Goal: Task Accomplishment & Management: Manage account settings

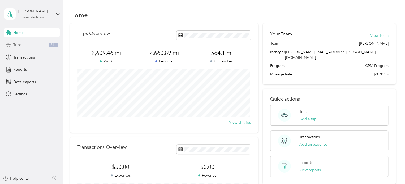
click at [21, 45] on div "Trips 211" at bounding box center [32, 45] width 56 height 10
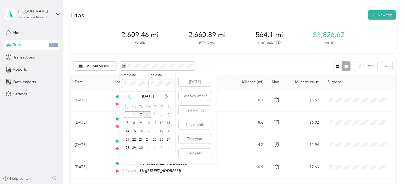
click at [130, 98] on icon at bounding box center [129, 96] width 3 height 5
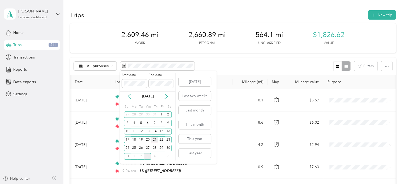
click at [154, 140] on div "21" at bounding box center [154, 140] width 7 height 7
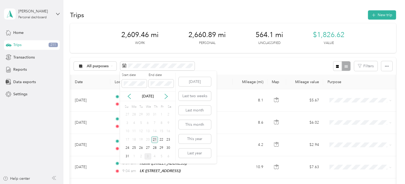
click at [154, 140] on div "21" at bounding box center [154, 140] width 7 height 7
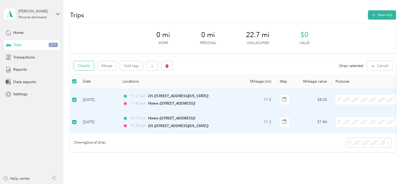
click at [88, 67] on button "Classify" at bounding box center [84, 65] width 20 height 9
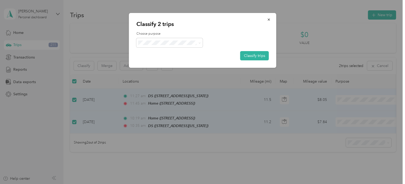
click at [173, 58] on li "Personal" at bounding box center [169, 61] width 66 height 9
click at [250, 53] on button "Classify trips" at bounding box center [254, 55] width 29 height 9
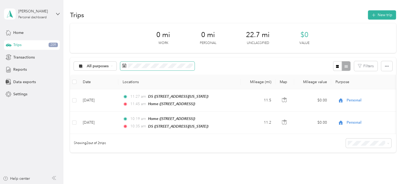
click at [160, 69] on span at bounding box center [157, 66] width 74 height 9
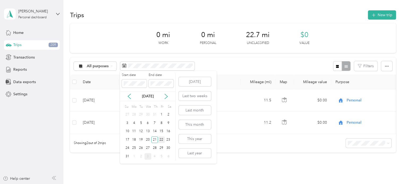
click at [162, 139] on div "22" at bounding box center [161, 140] width 7 height 7
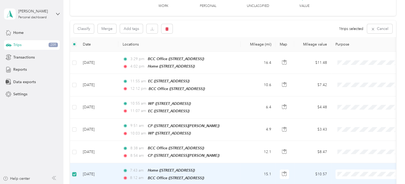
scroll to position [35, 0]
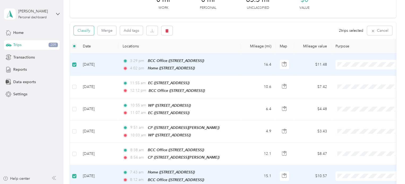
click at [83, 31] on button "Classify" at bounding box center [84, 30] width 20 height 9
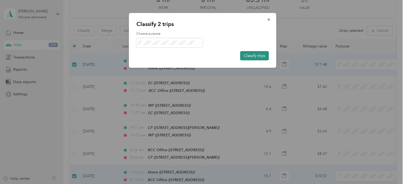
click at [252, 55] on button "Classify trips" at bounding box center [254, 55] width 29 height 9
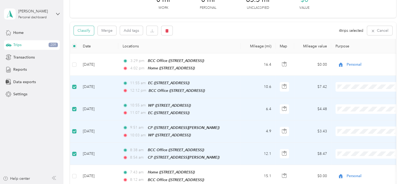
click at [86, 30] on button "Classify" at bounding box center [84, 30] width 20 height 9
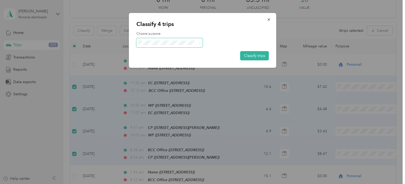
click at [198, 41] on span at bounding box center [199, 43] width 2 height 5
click at [175, 52] on span "Cuyahoga DD" at bounding box center [173, 50] width 49 height 6
click at [255, 57] on button "Classify trips" at bounding box center [254, 55] width 29 height 9
